Goal: Find specific page/section: Find specific page/section

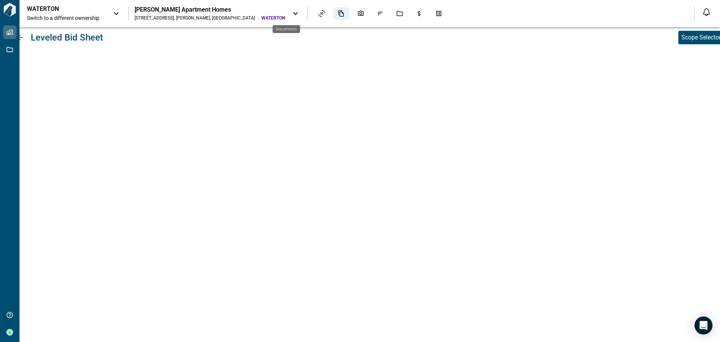
click at [334, 14] on div "Documents" at bounding box center [342, 13] width 16 height 13
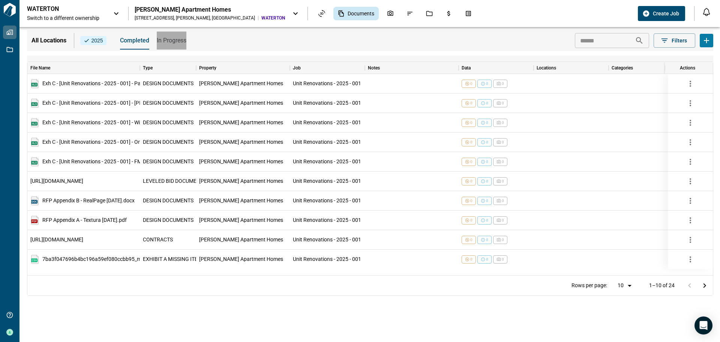
click at [171, 41] on span "In Progress" at bounding box center [172, 41] width 30 height 8
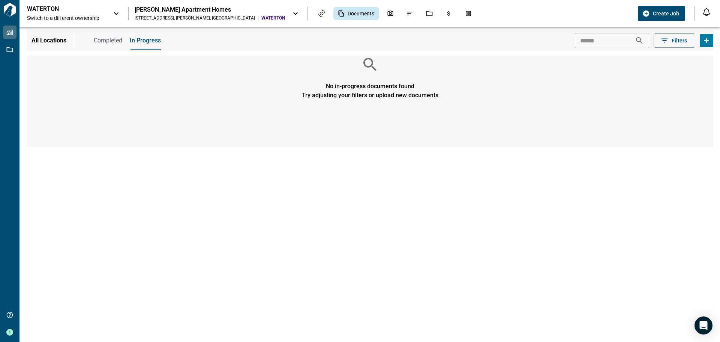
click at [116, 41] on span "Completed" at bounding box center [108, 41] width 29 height 8
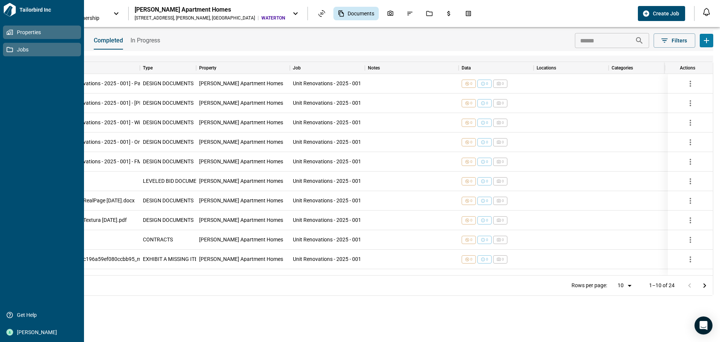
click at [9, 48] on icon at bounding box center [9, 49] width 7 height 7
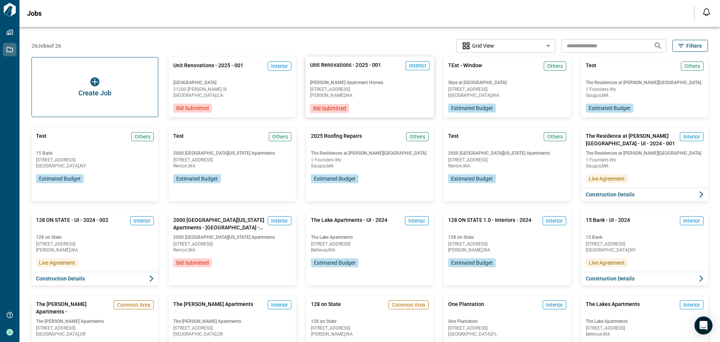
click at [358, 90] on span "[STREET_ADDRESS]" at bounding box center [370, 89] width 120 height 5
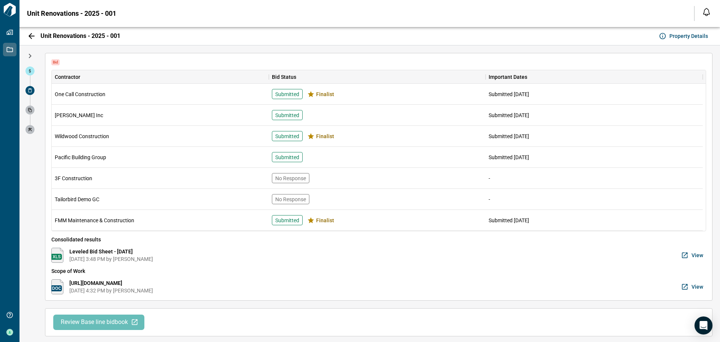
click at [687, 254] on button "View" at bounding box center [693, 255] width 27 height 15
